Goal: Ask a question

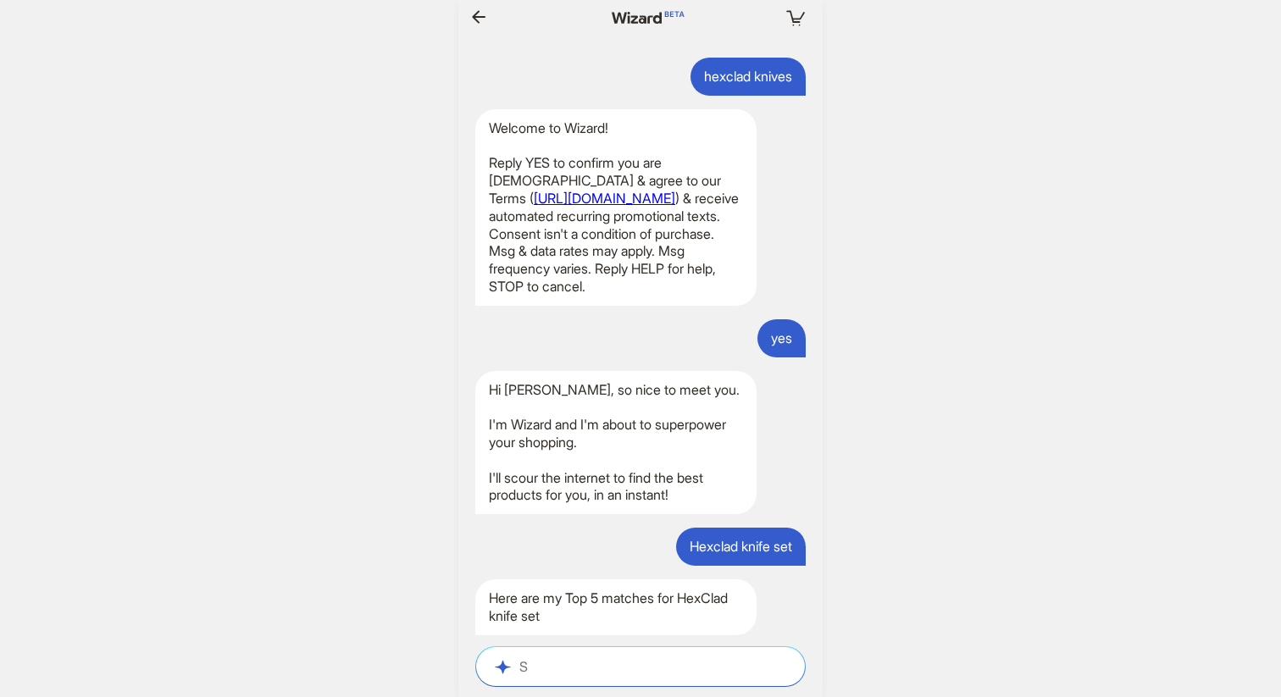
scroll to position [0, 660]
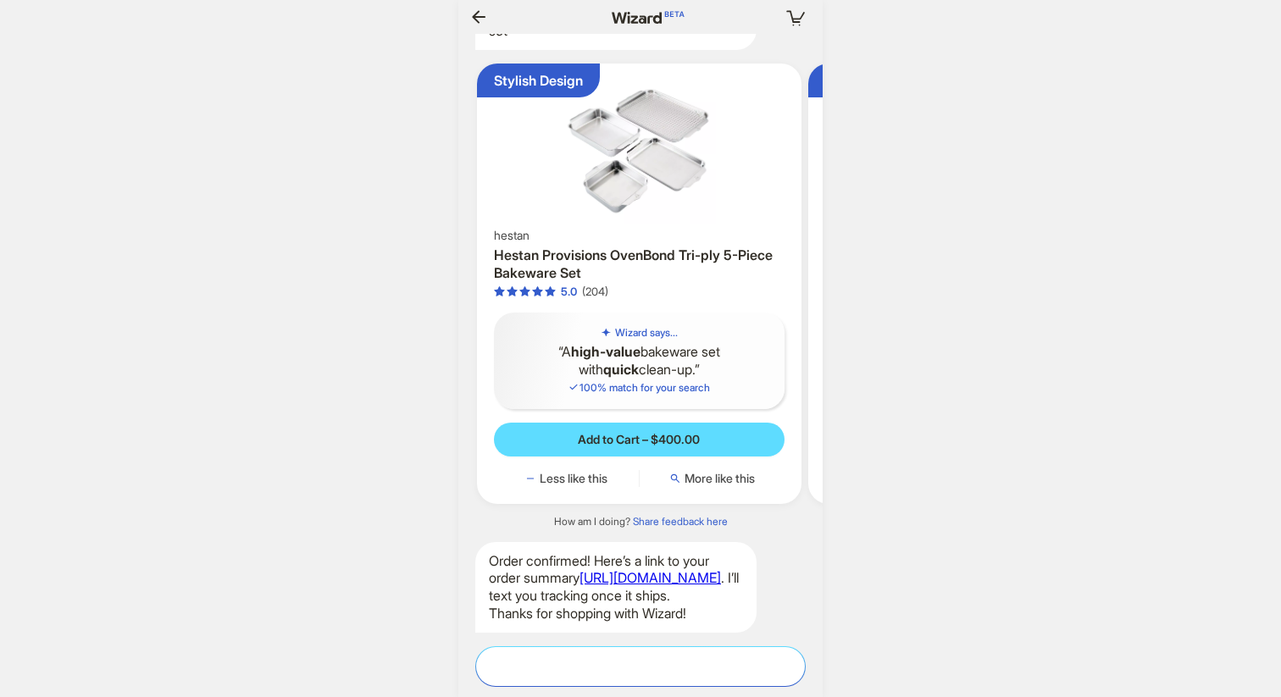
click at [600, 673] on textarea at bounding box center [640, 667] width 329 height 18
type textarea "*"
type textarea "**********"
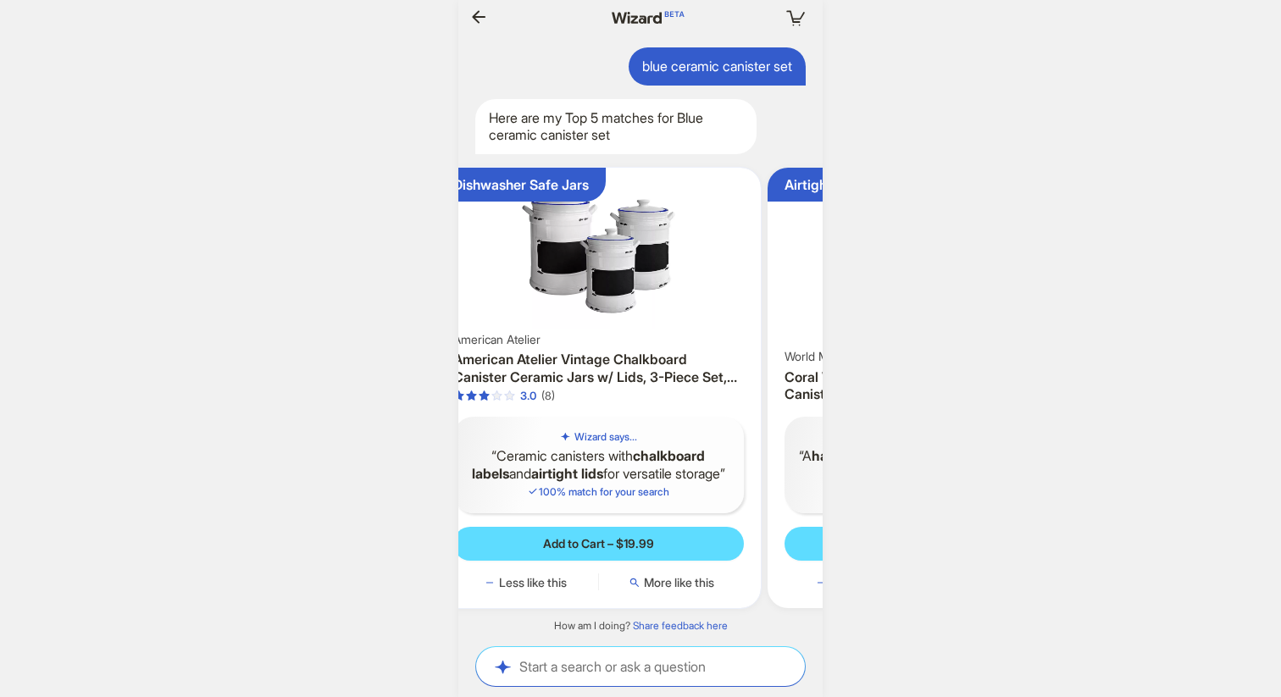
scroll to position [0, 199]
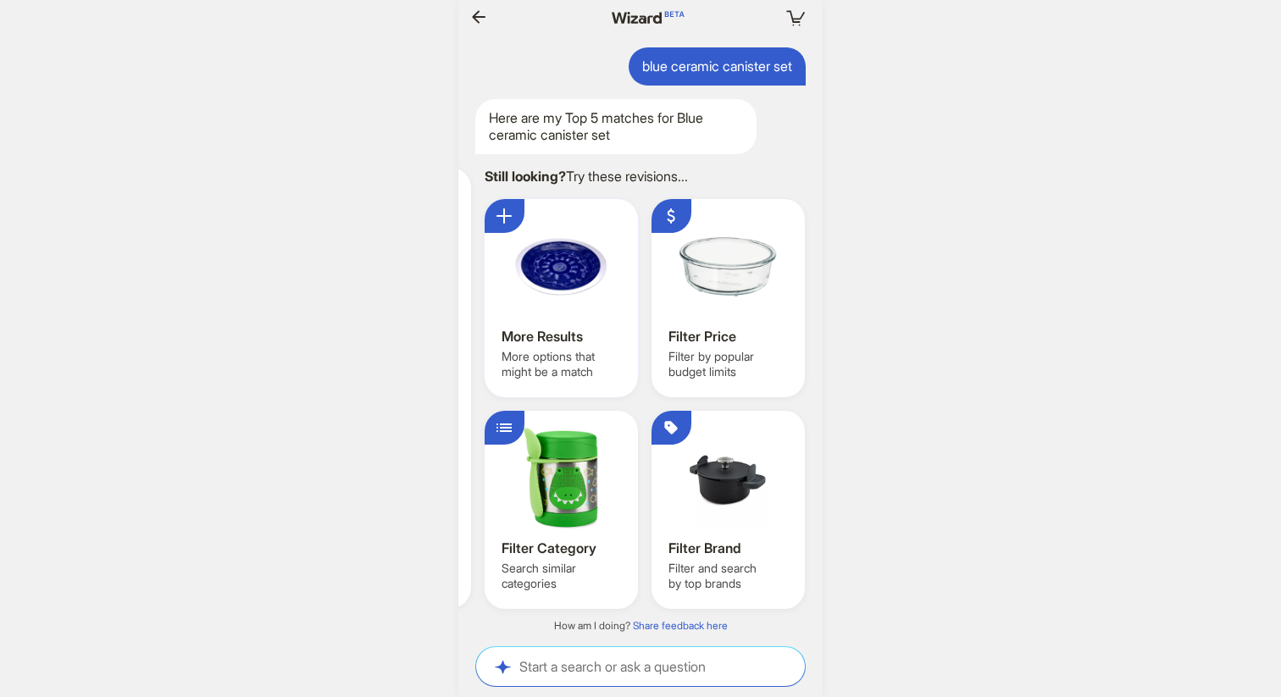
click at [539, 339] on div "More Results" at bounding box center [563, 337] width 123 height 18
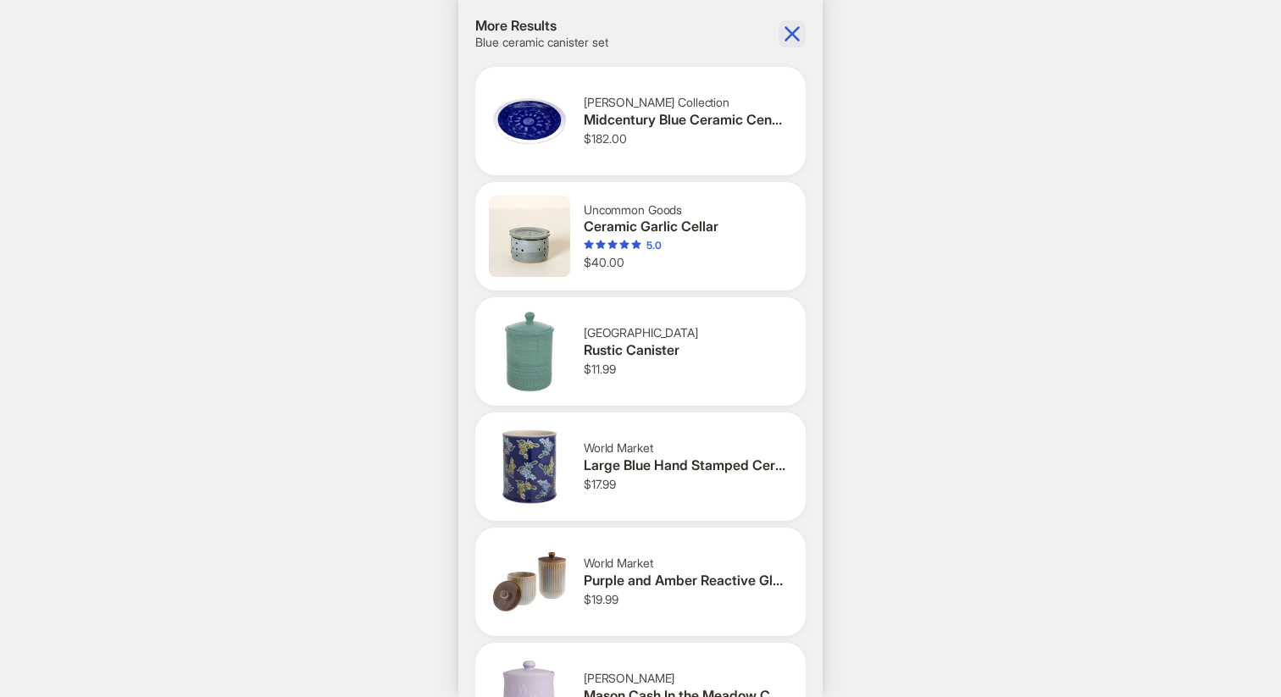
click at [790, 32] on icon "button" at bounding box center [792, 33] width 15 height 15
